Goal: Information Seeking & Learning: Learn about a topic

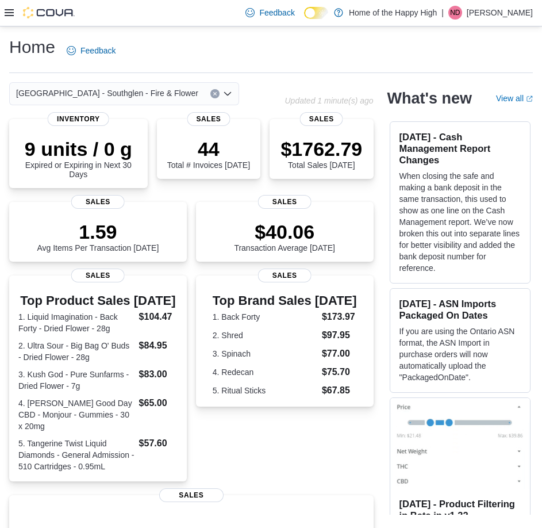
click at [10, 13] on icon at bounding box center [9, 12] width 9 height 7
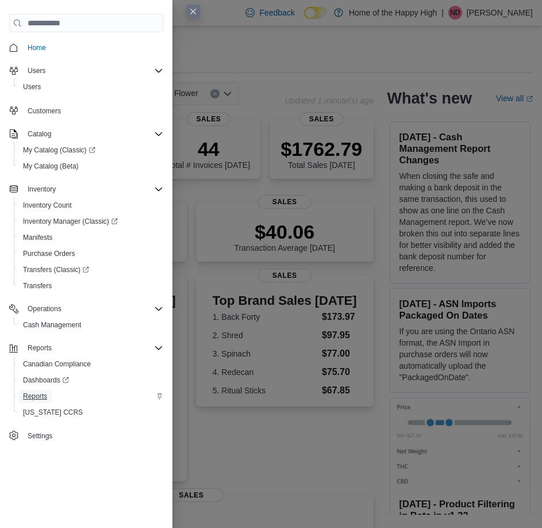
click at [48, 391] on link "Reports" at bounding box center [34, 396] width 33 height 14
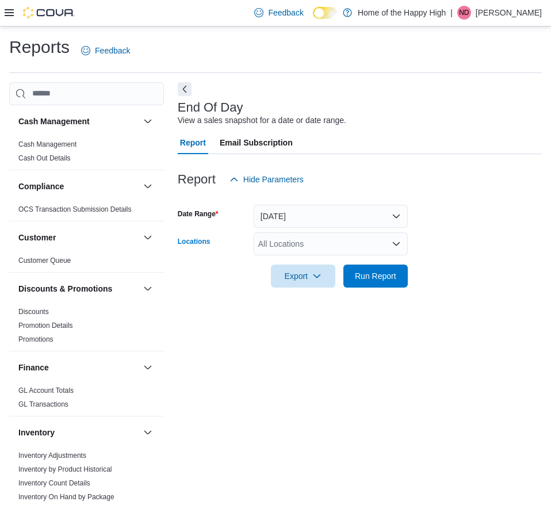
click at [317, 247] on div "All Locations" at bounding box center [331, 243] width 154 height 23
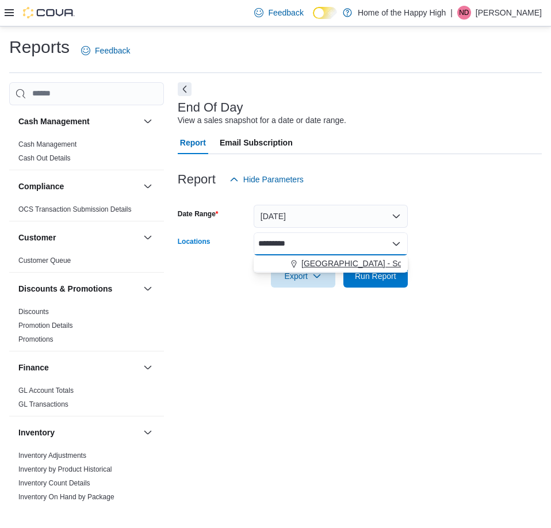
type input "*********"
click at [329, 265] on span "[GEOGRAPHIC_DATA] - Southglen - Fire & Flower" at bounding box center [392, 263] width 182 height 11
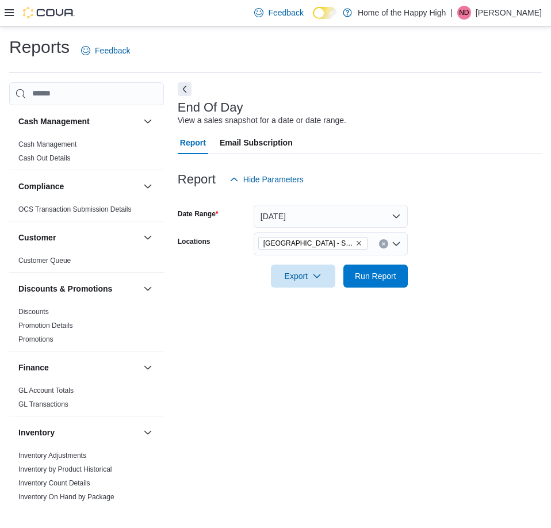
click at [414, 111] on div "End Of Day View a sales snapshot for a date or date range." at bounding box center [357, 114] width 358 height 26
